Goal: Answer question/provide support

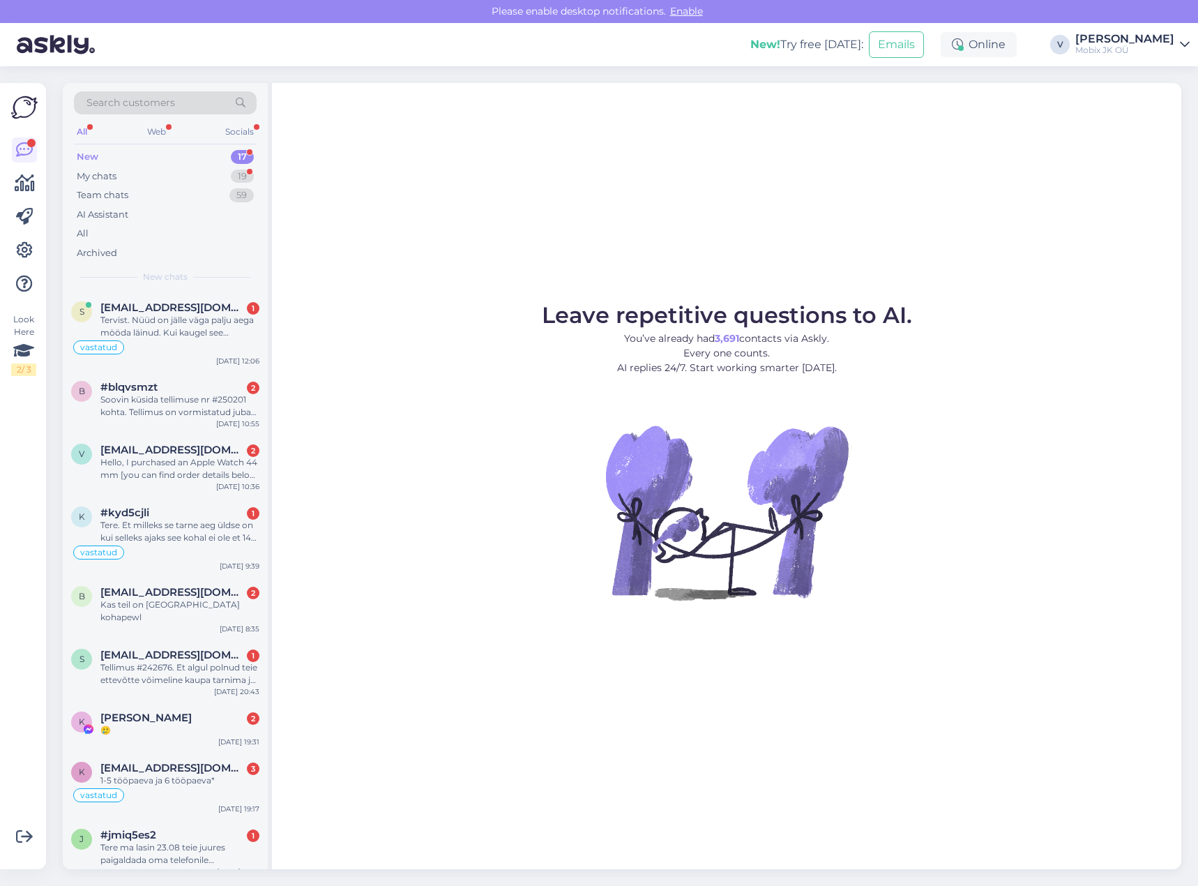
click at [239, 150] on div "17" at bounding box center [242, 157] width 23 height 14
click at [241, 402] on div "Soovin küsida tellimuse nr #250201 kohta. Tellimus on vormistatud juba 2. septe…" at bounding box center [179, 405] width 159 height 25
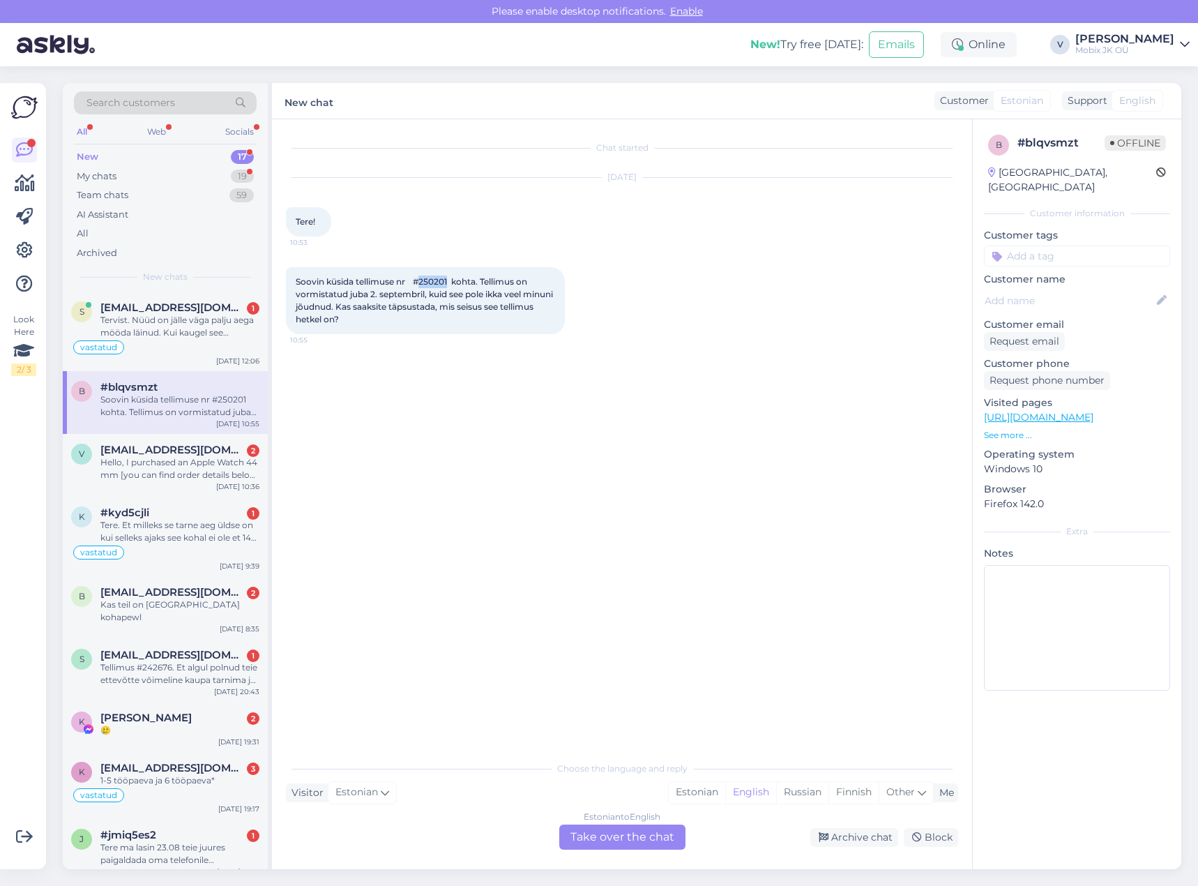
drag, startPoint x: 429, startPoint y: 283, endPoint x: 457, endPoint y: 279, distance: 28.1
click at [457, 279] on span "Soovin küsida tellimuse nr #250201 kohta. Tellimus on vormistatud juba 2. septe…" at bounding box center [426, 300] width 260 height 48
copy span "250201"
click at [1038, 246] on input at bounding box center [1077, 256] width 186 height 21
type input "meil"
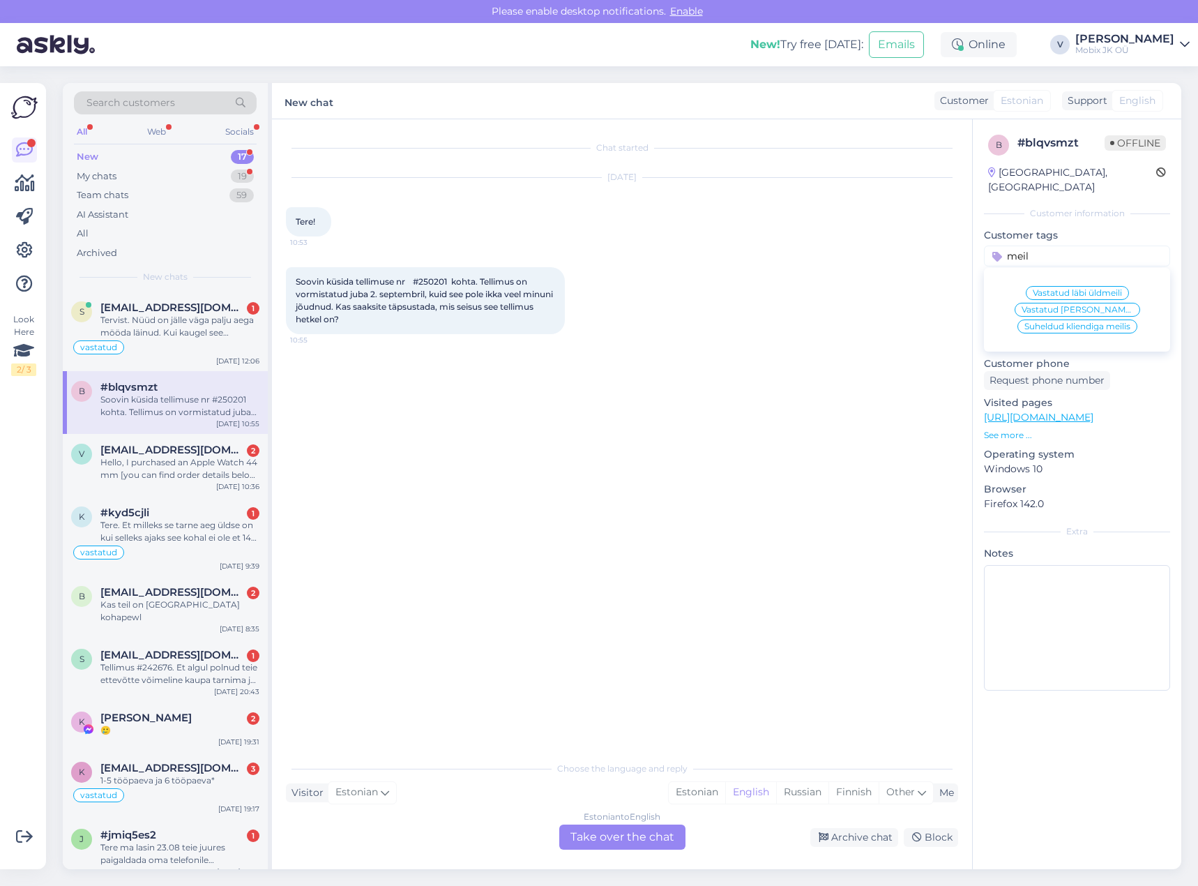
click at [1072, 286] on div "Vastatud läbi üldmeili" at bounding box center [1077, 293] width 103 height 14
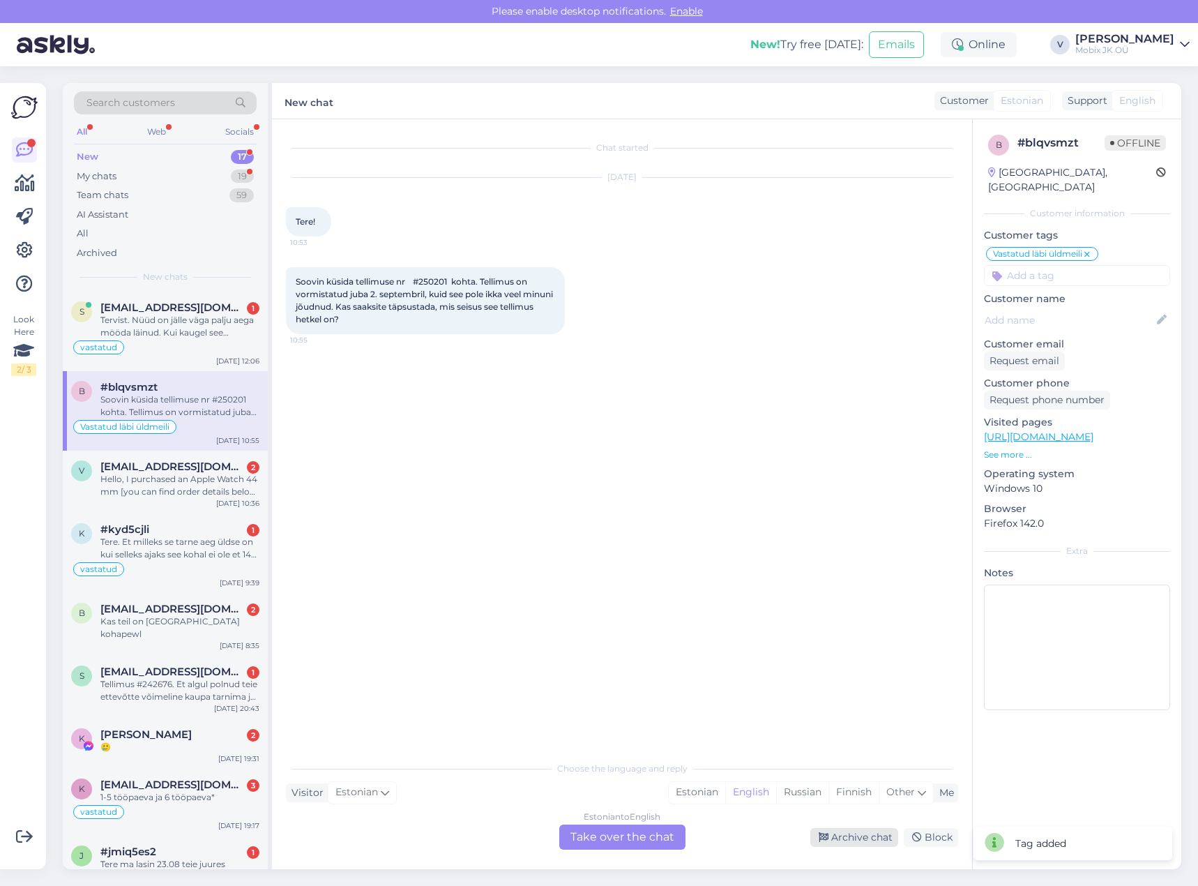
click at [863, 836] on div "Archive chat" at bounding box center [855, 837] width 88 height 19
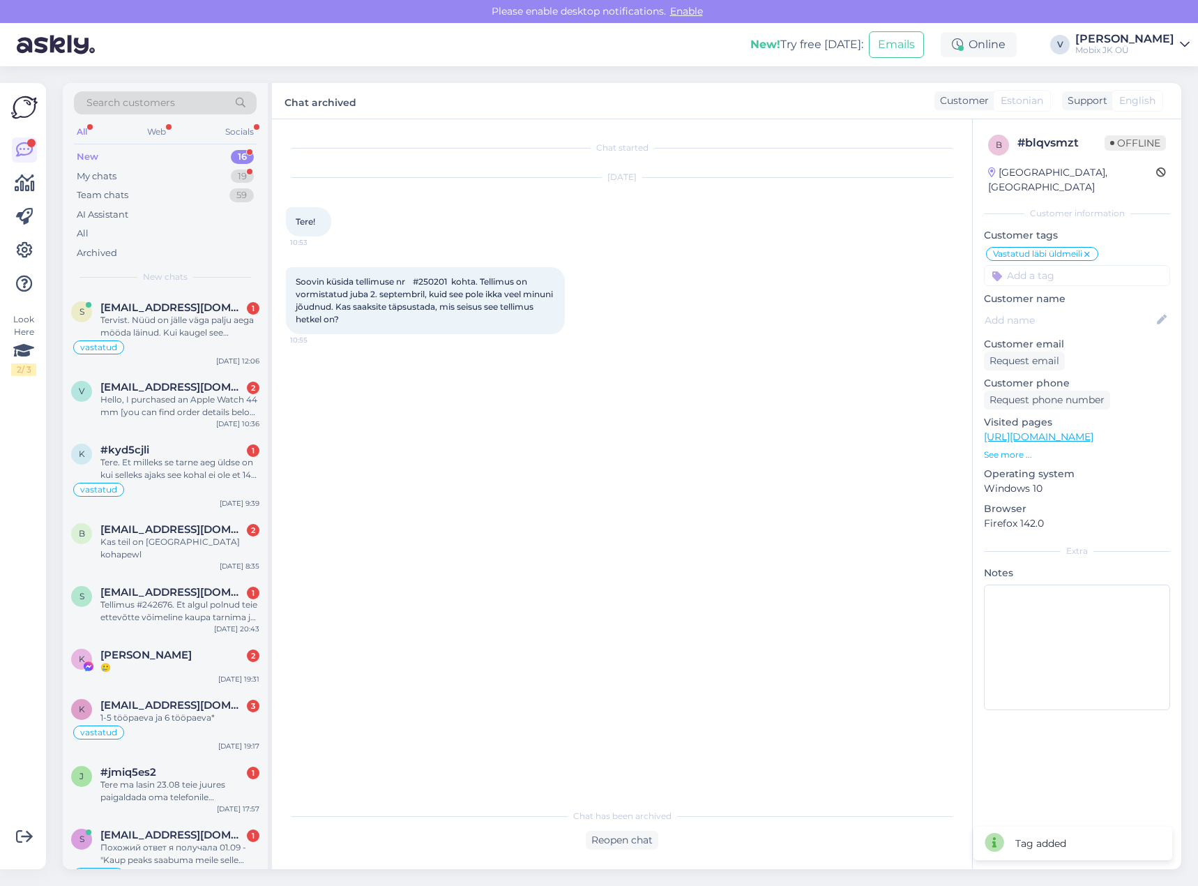
drag, startPoint x: 238, startPoint y: 465, endPoint x: 486, endPoint y: 349, distance: 273.1
click at [236, 466] on div "Tere. Et milleks se tarne aeg üldse on kui selleks ajaks see kohal ei ole et 14…" at bounding box center [179, 468] width 159 height 25
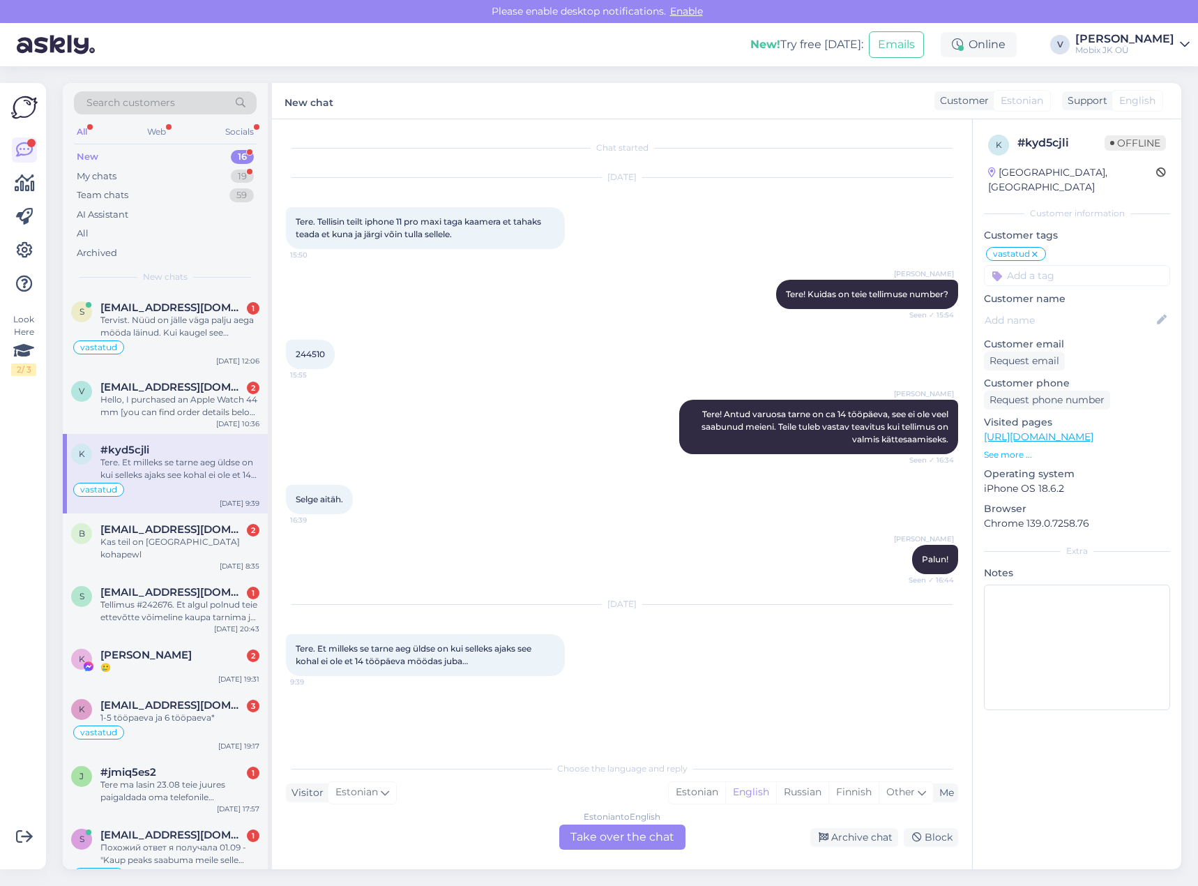
click at [303, 354] on span "244510" at bounding box center [310, 354] width 29 height 10
copy div "244510 15:55"
click at [219, 547] on div "Kas teil on [GEOGRAPHIC_DATA] kohapewl" at bounding box center [179, 548] width 159 height 25
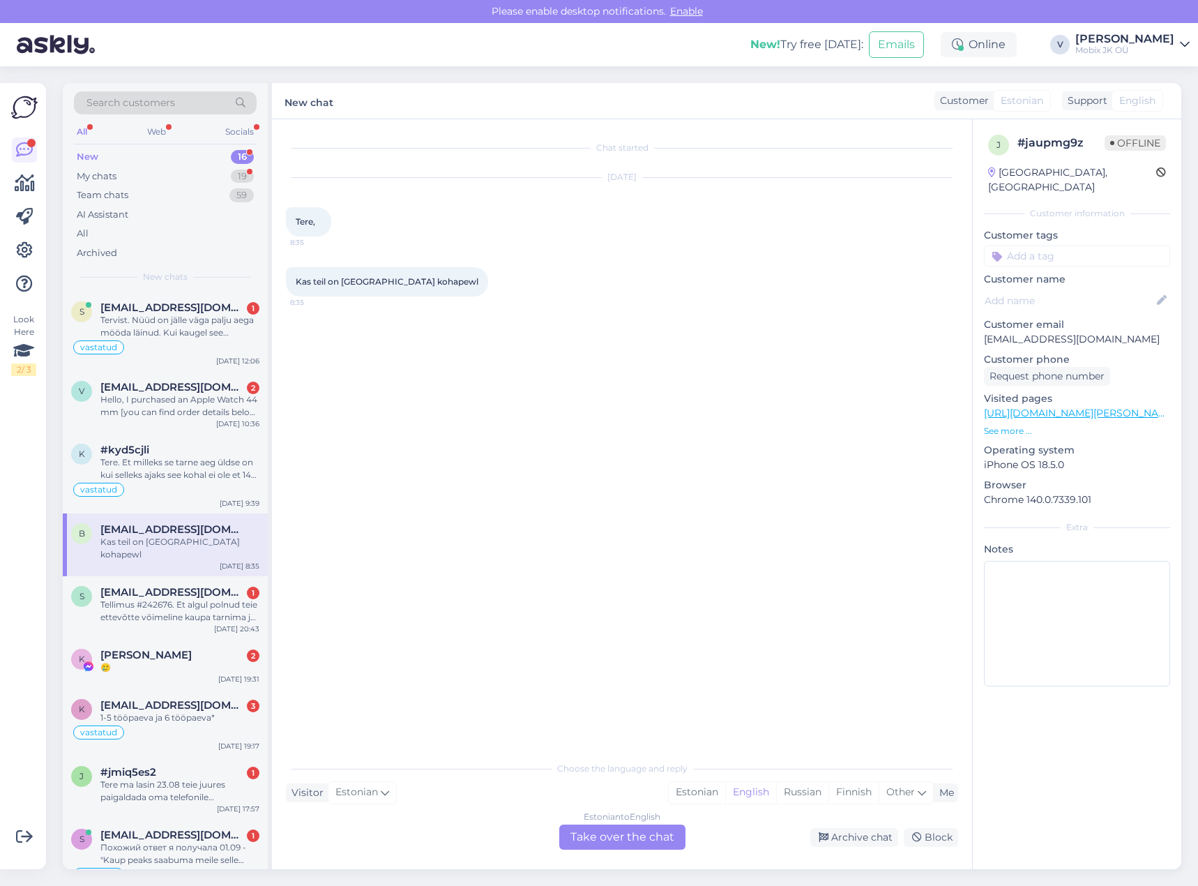
click at [1063, 247] on input at bounding box center [1077, 256] width 186 height 21
type input "meil"
click at [1115, 289] on span "Vastatud läbi üldmeili" at bounding box center [1077, 293] width 89 height 8
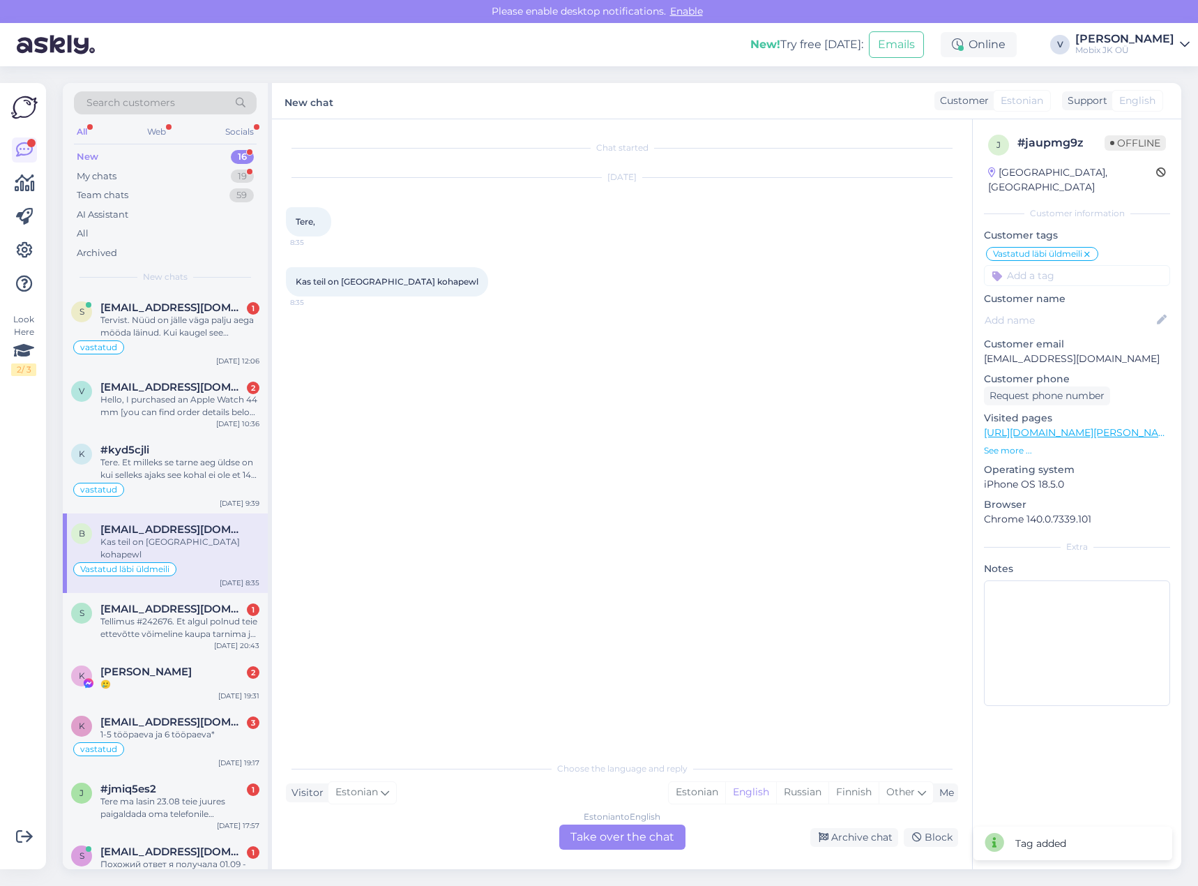
click at [1100, 265] on input at bounding box center [1077, 275] width 186 height 21
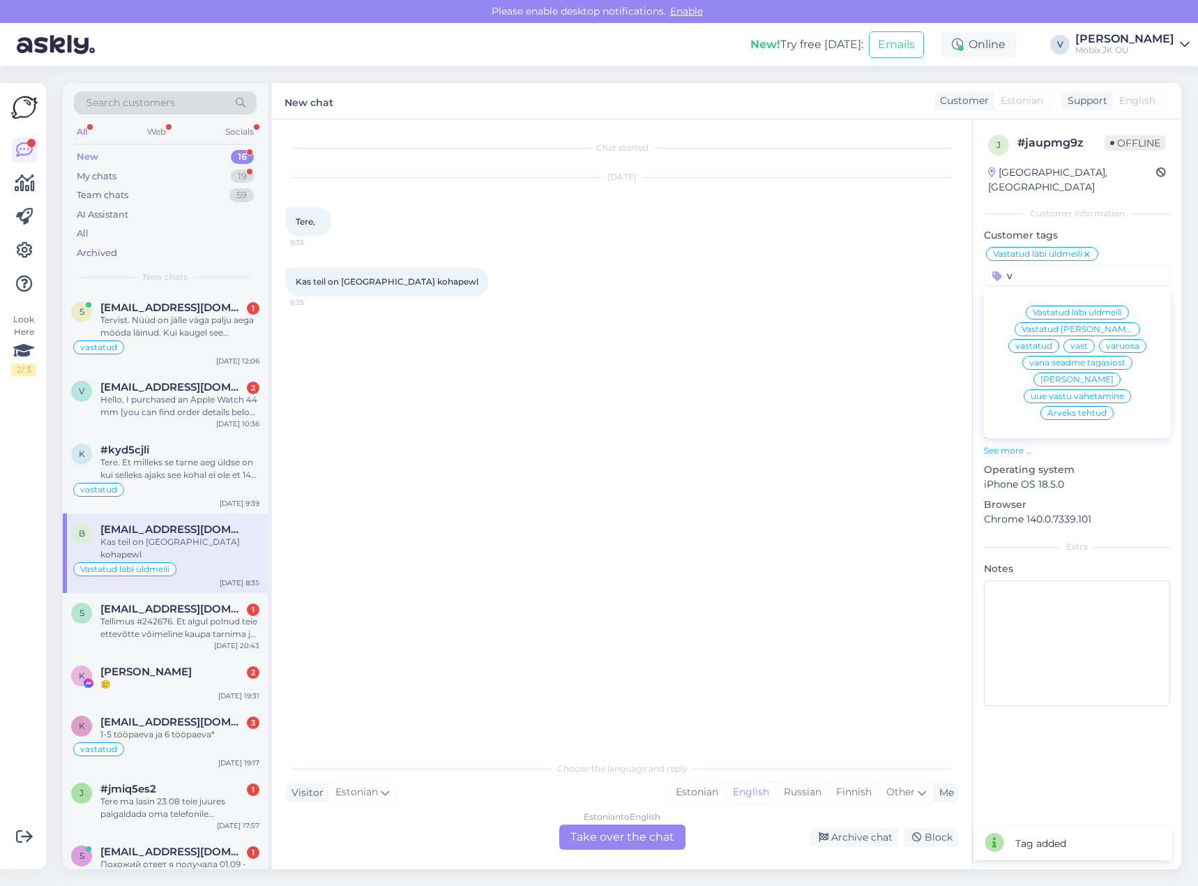
type input "v"
click at [1097, 375] on span "[PERSON_NAME]" at bounding box center [1077, 379] width 73 height 8
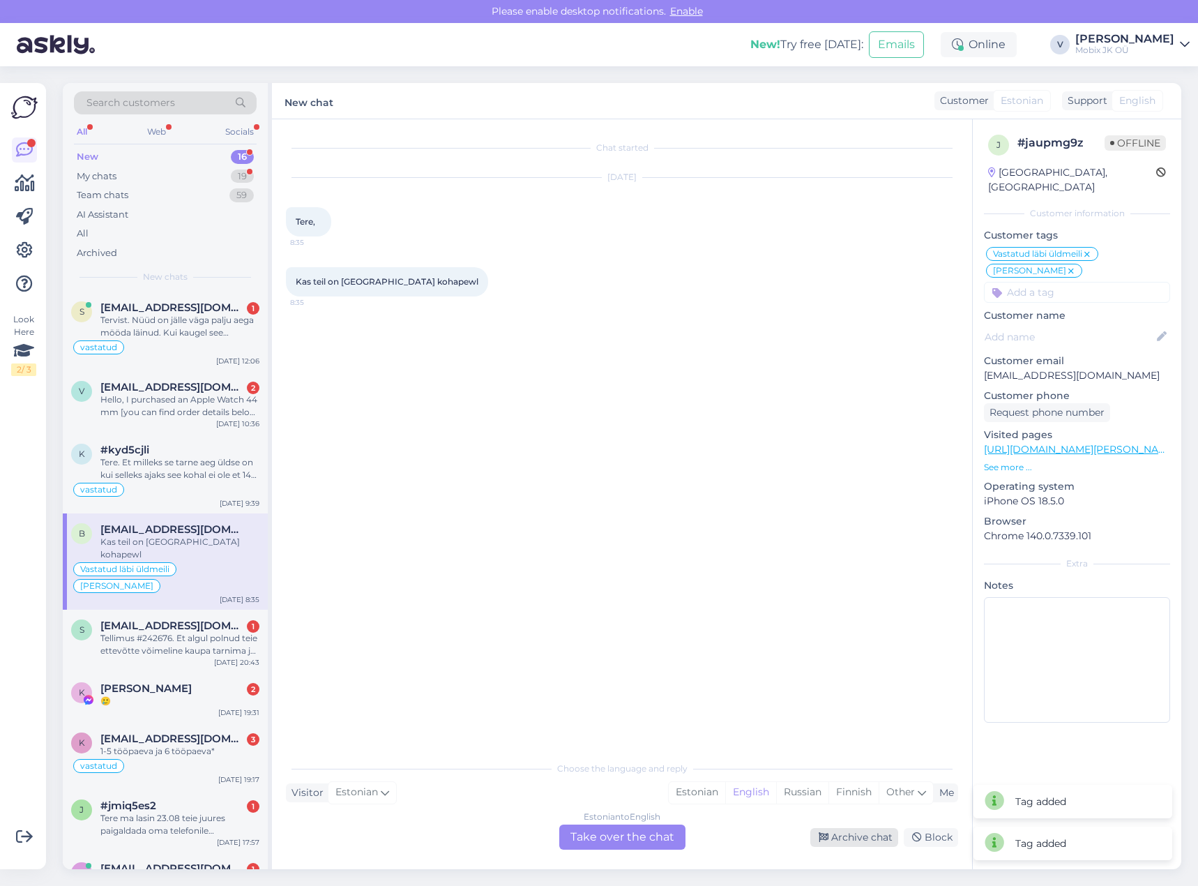
click at [864, 836] on div "Archive chat" at bounding box center [855, 837] width 88 height 19
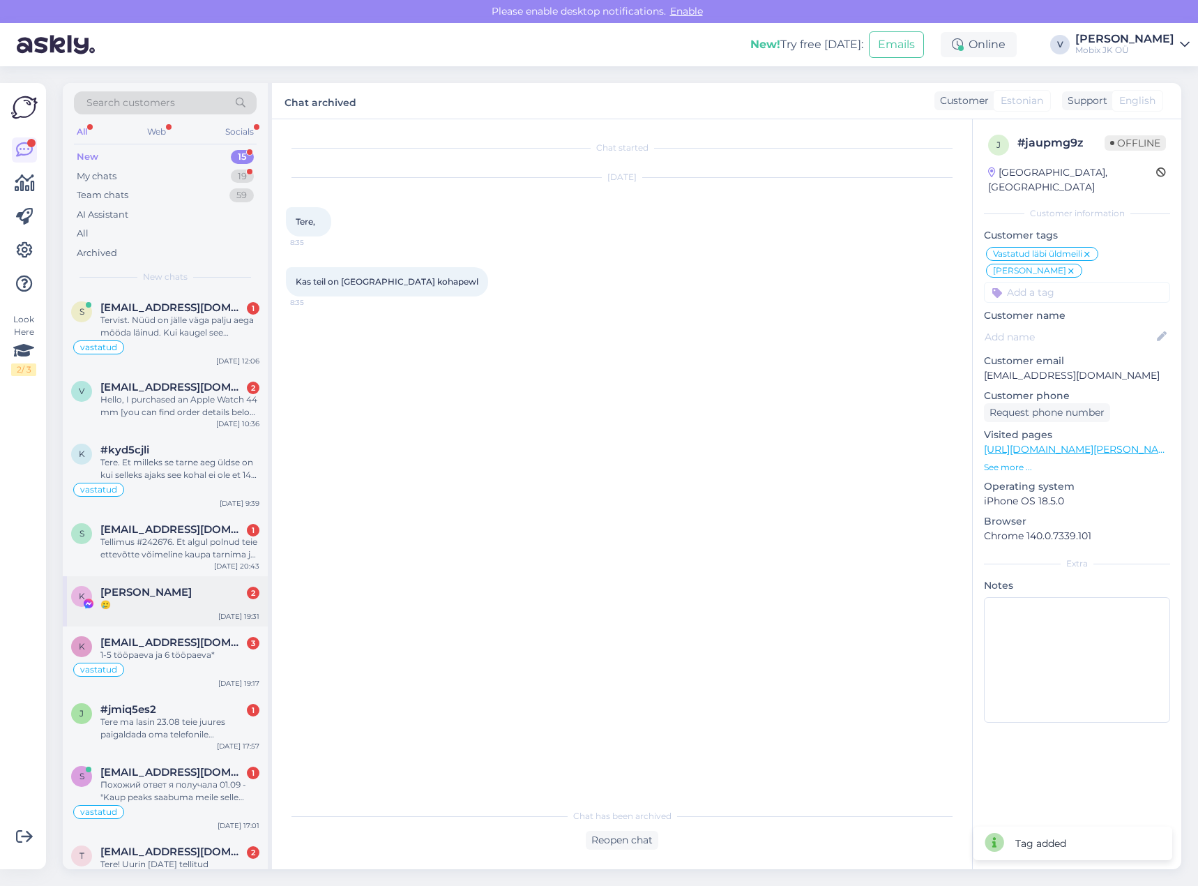
click at [221, 604] on div "🥲" at bounding box center [179, 605] width 159 height 13
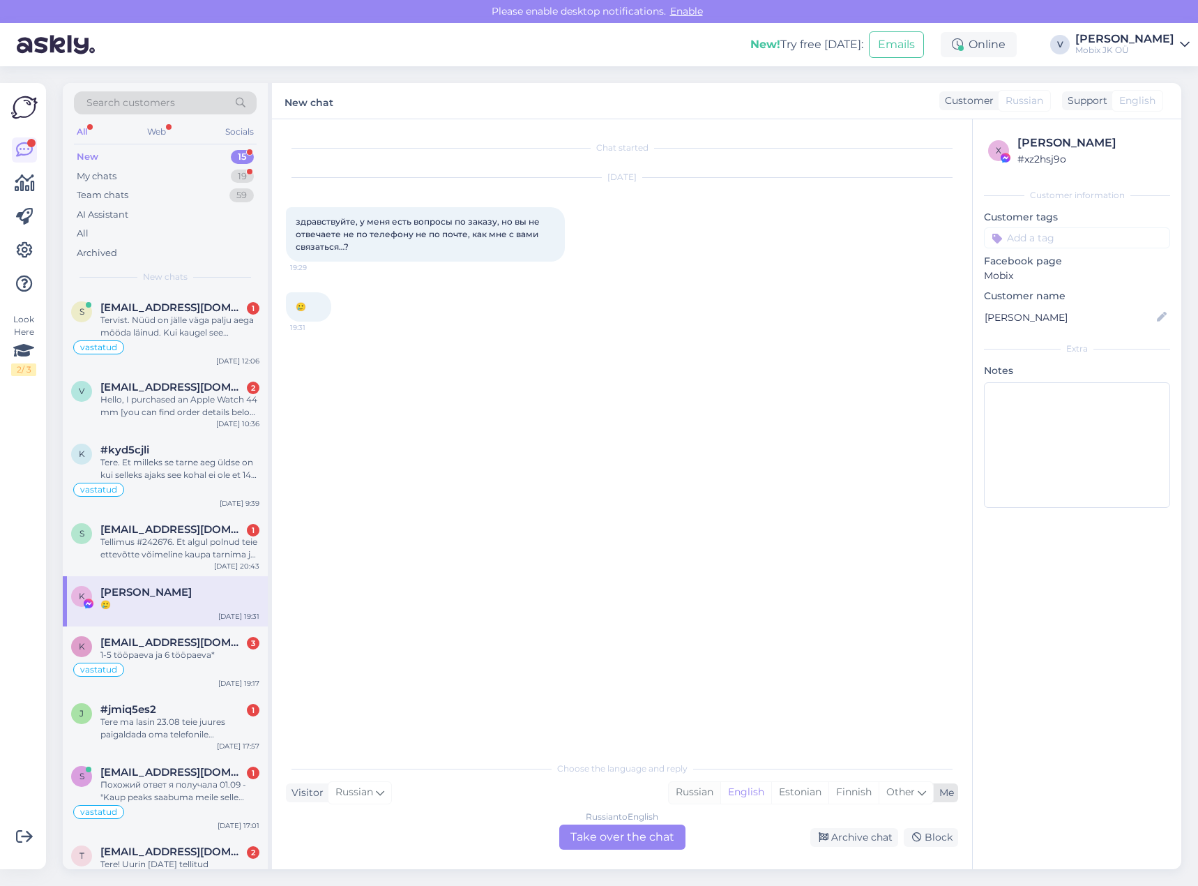
click at [690, 788] on div "Russian" at bounding box center [695, 792] width 52 height 21
click at [647, 831] on div "Russian to Russian Take over the chat" at bounding box center [622, 837] width 126 height 25
click at [648, 817] on div "Russian to Russian" at bounding box center [622, 817] width 75 height 13
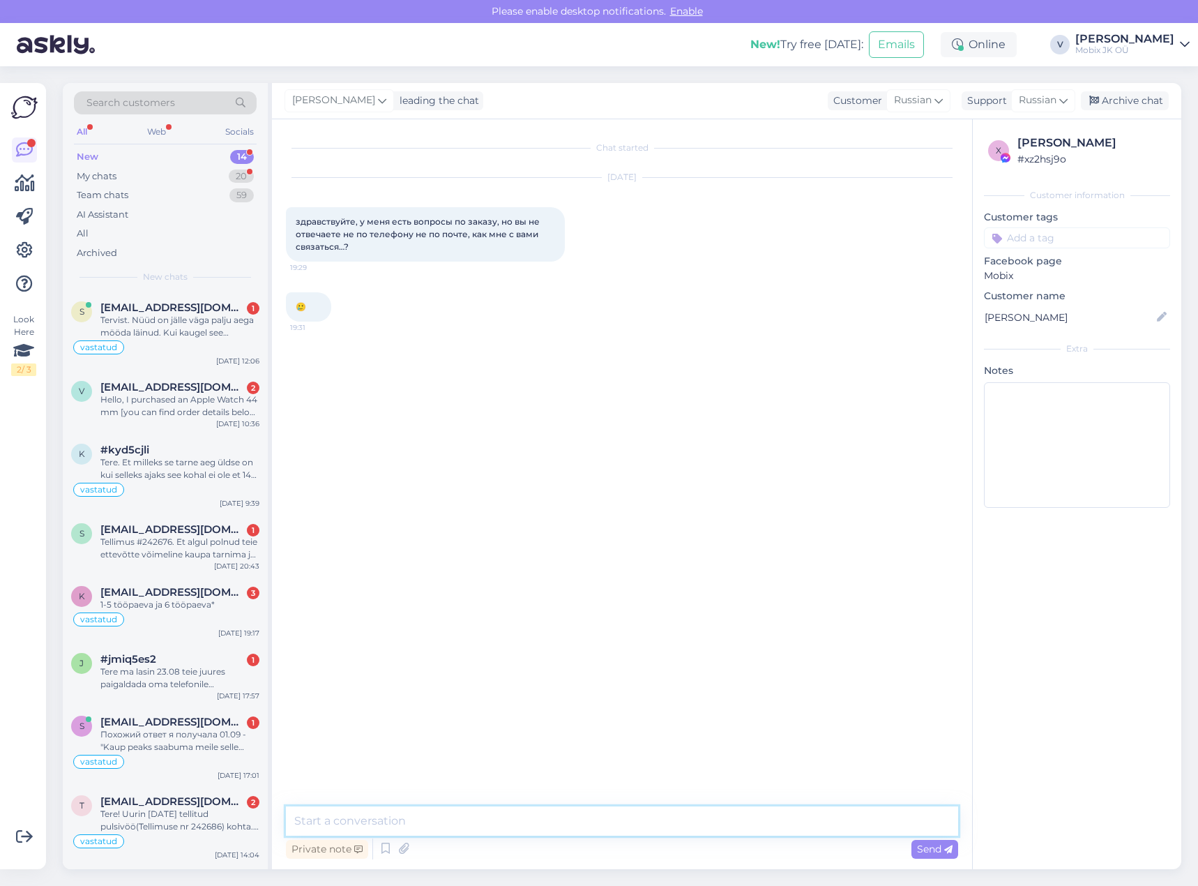
click at [648, 817] on textarea at bounding box center [622, 820] width 672 height 29
click at [513, 818] on textarea "Здравствуйте! Как я могу [PERSON_NAME] помочь [PERSON_NAME] у Вас номер заказа?" at bounding box center [622, 820] width 672 height 29
type textarea "Здравствуйте! Как я могу [PERSON_NAME] помочь? Какой у Вас номер заказа?"
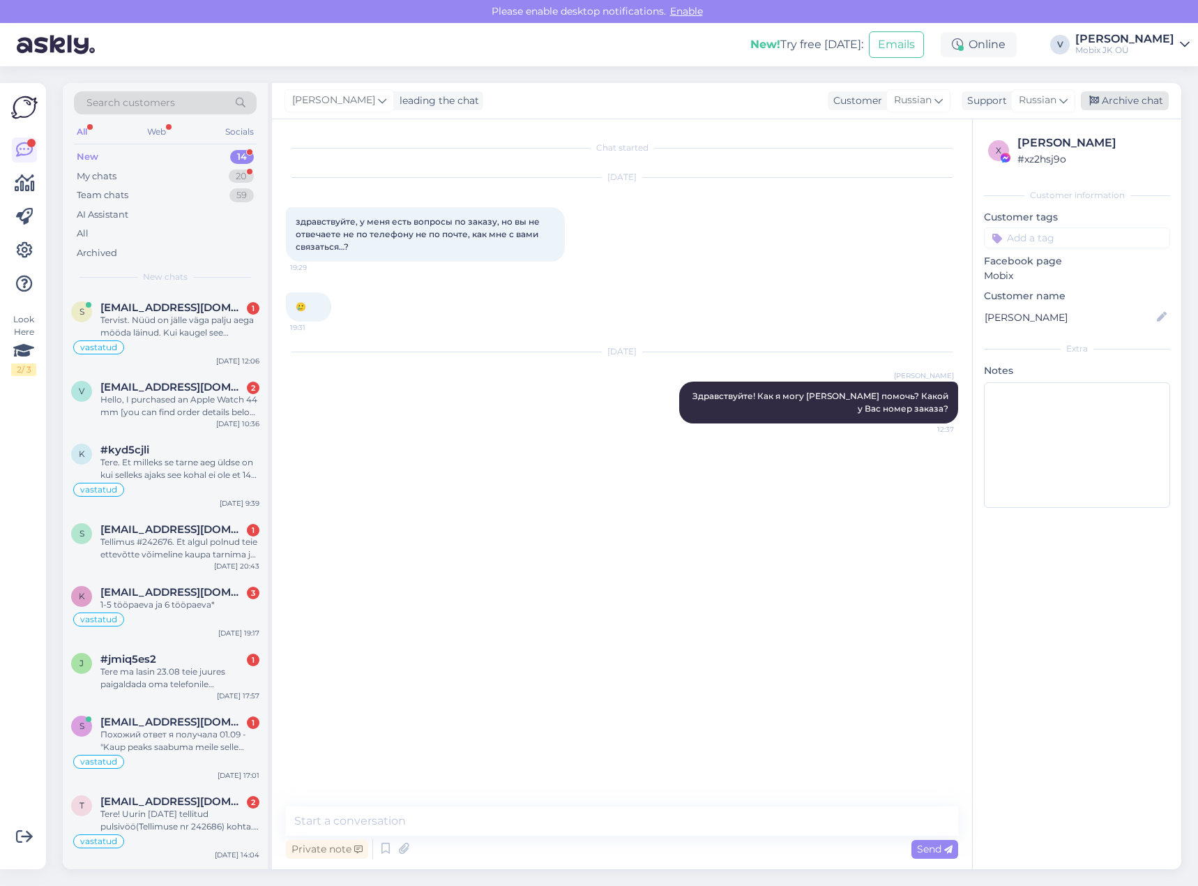
click at [1148, 102] on div "Archive chat" at bounding box center [1125, 100] width 88 height 19
click at [220, 672] on div "Tere ma lasin 23.08 teie juures paigaldada oma telefonile kaitseklaasi, aga see…" at bounding box center [179, 677] width 159 height 25
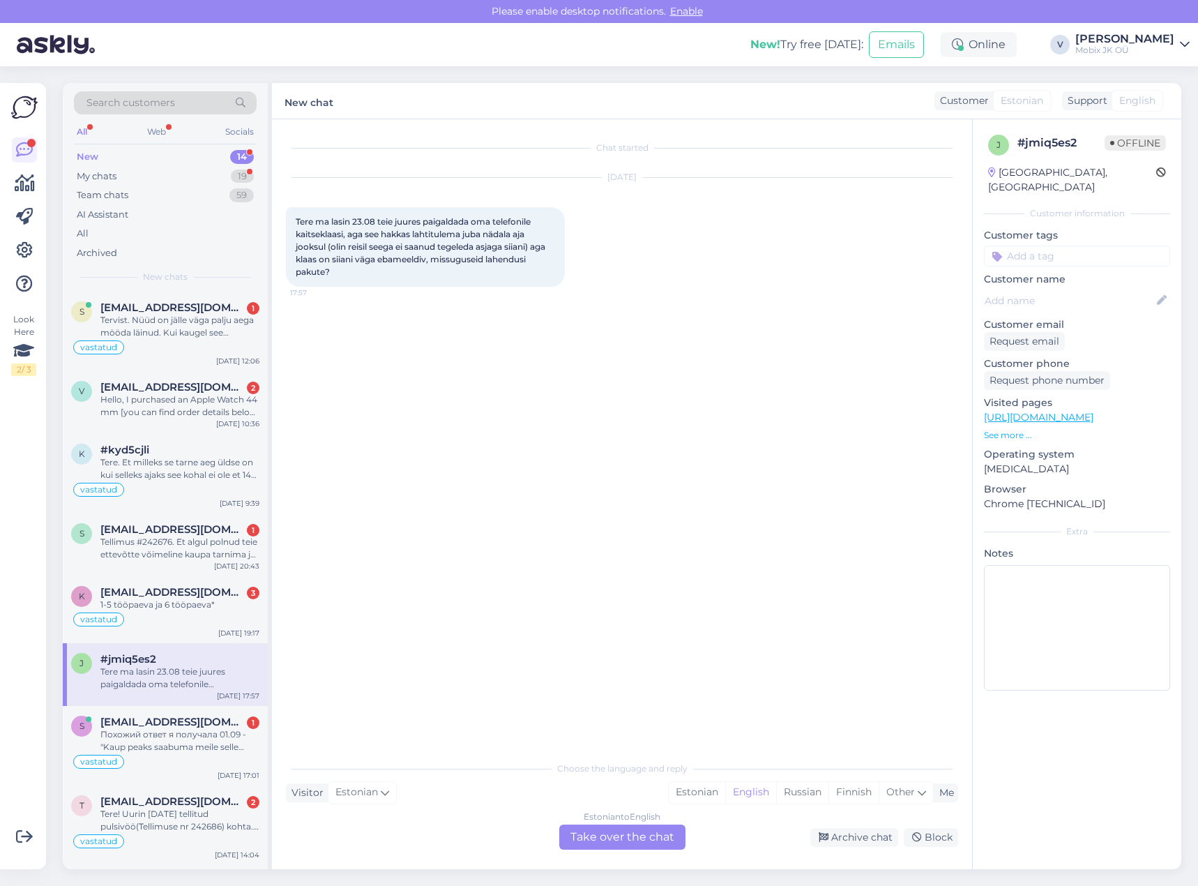
click at [1076, 246] on input at bounding box center [1077, 256] width 186 height 21
type input "meil"
click at [1102, 289] on span "Vastatud läbi üldmeili" at bounding box center [1077, 293] width 89 height 8
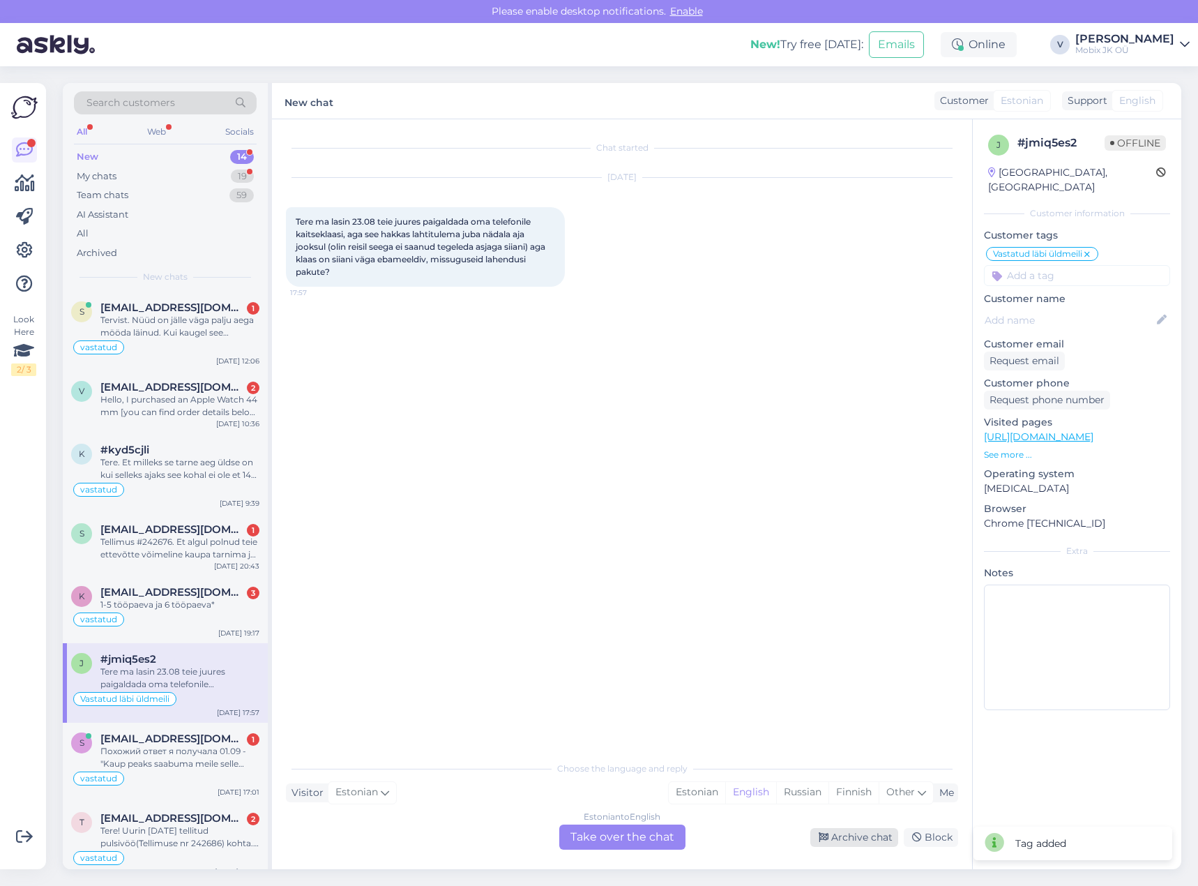
click at [857, 837] on div "Archive chat" at bounding box center [855, 837] width 88 height 19
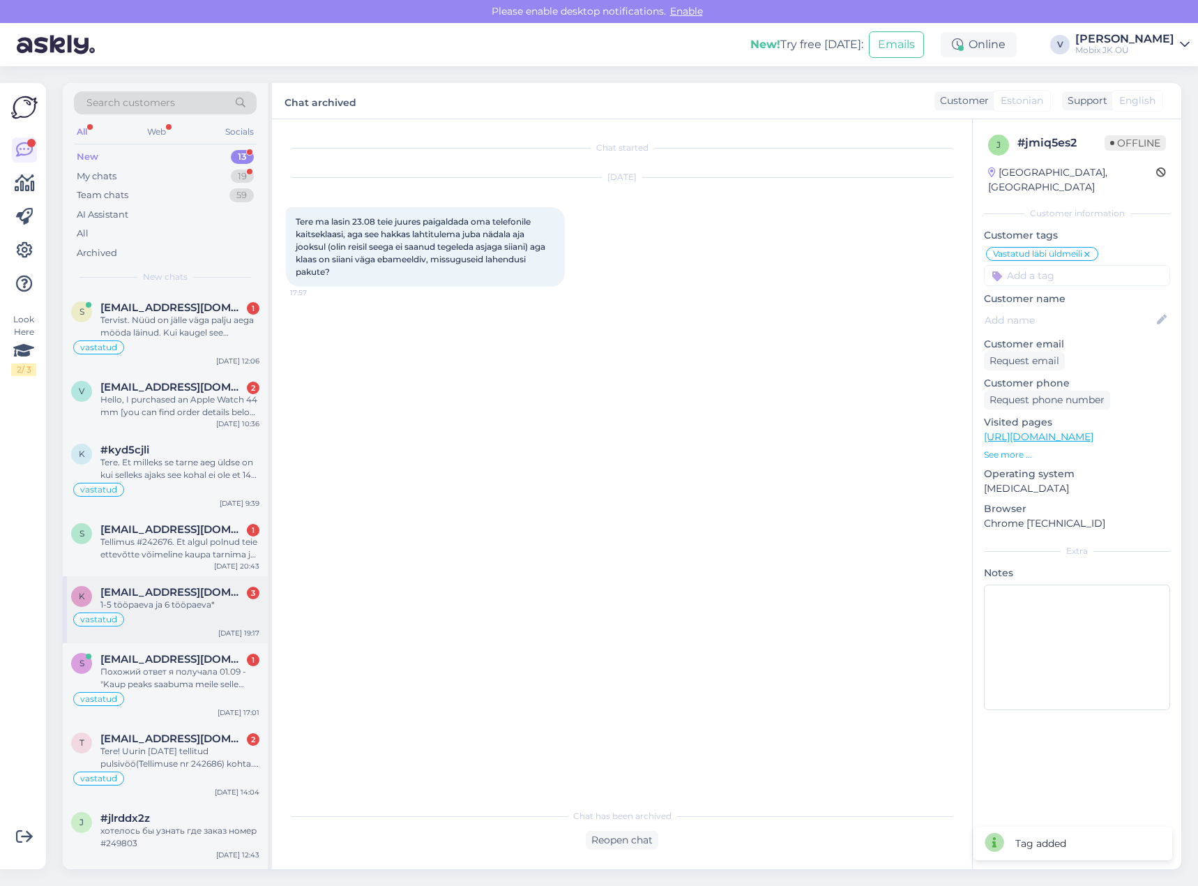
click at [238, 612] on div "vastatud" at bounding box center [165, 619] width 188 height 17
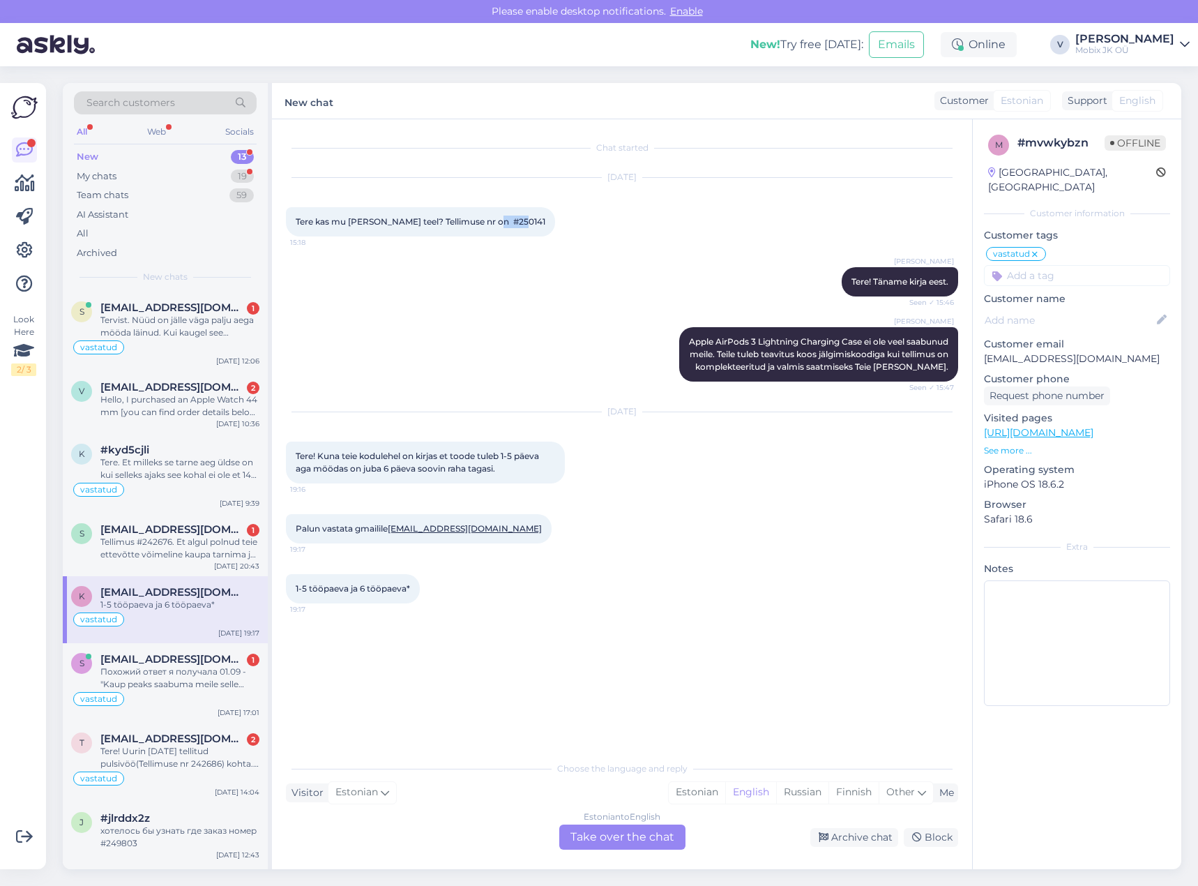
drag, startPoint x: 499, startPoint y: 221, endPoint x: 553, endPoint y: 220, distance: 53.7
click at [553, 220] on div "[DATE] Tere kas mu [PERSON_NAME] teel? Tellimuse nr on #250141 15:18" at bounding box center [622, 207] width 672 height 89
copy span "250141"
